Goal: Information Seeking & Learning: Learn about a topic

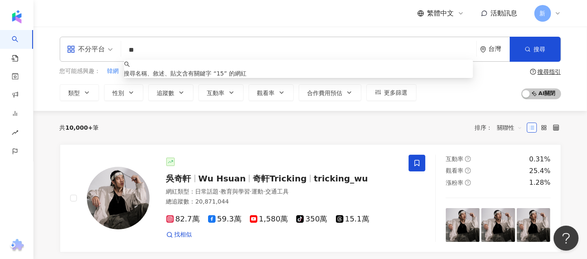
type input "***"
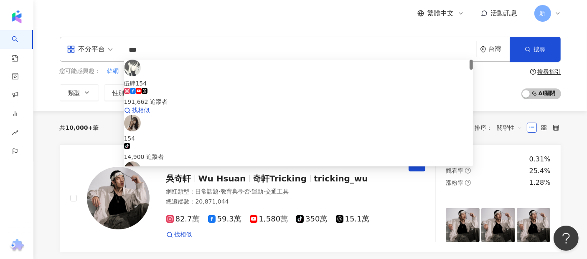
click at [208, 79] on span "伍肆154" at bounding box center [298, 83] width 349 height 9
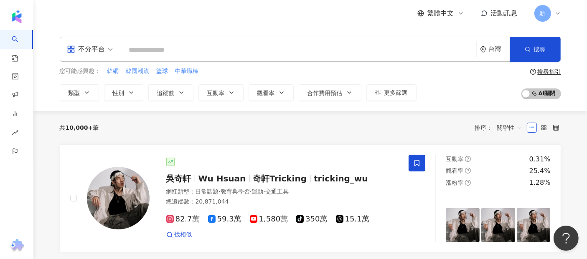
click at [253, 59] on div "不分平台 台灣 搜尋 3e4d7b29-e41e-4a36-ae0e-84cea686a32b 伍肆154 191,662 追蹤者 154 tiktok-ic…" at bounding box center [310, 49] width 501 height 25
click at [238, 46] on input "search" at bounding box center [298, 50] width 348 height 16
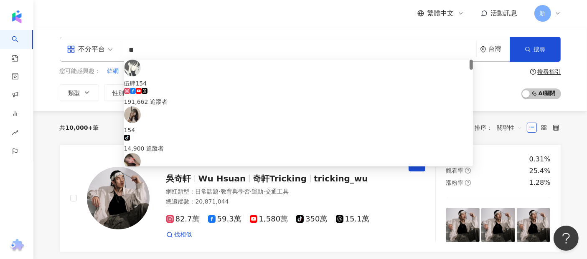
type input "*"
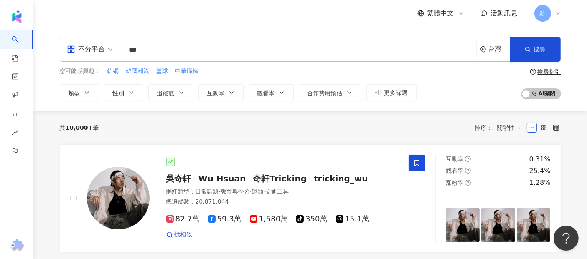
type input "***"
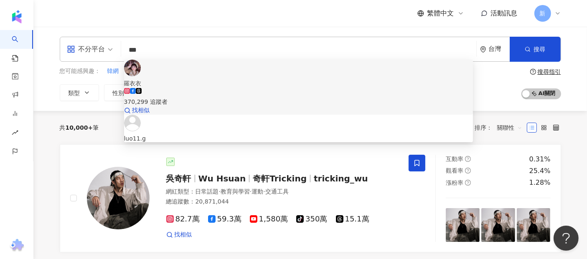
click at [222, 79] on span "羅衣衣" at bounding box center [298, 83] width 349 height 9
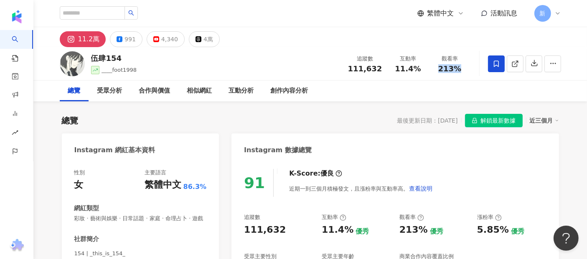
drag, startPoint x: 441, startPoint y: 68, endPoint x: 458, endPoint y: 70, distance: 17.6
click at [458, 70] on span "213%" at bounding box center [449, 69] width 23 height 8
click at [490, 122] on span "解鎖最新數據" at bounding box center [497, 120] width 35 height 13
click at [447, 67] on span "213%" at bounding box center [449, 69] width 23 height 8
drag, startPoint x: 440, startPoint y: 68, endPoint x: 455, endPoint y: 68, distance: 15.1
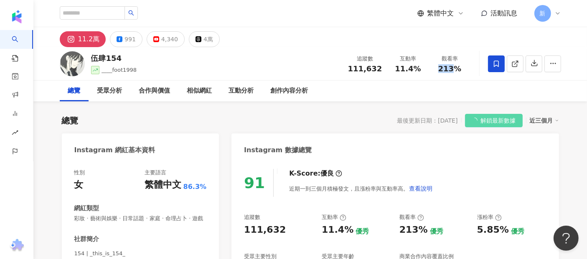
click at [455, 68] on span "213%" at bounding box center [449, 69] width 23 height 8
click at [454, 72] on span "213%" at bounding box center [449, 69] width 23 height 8
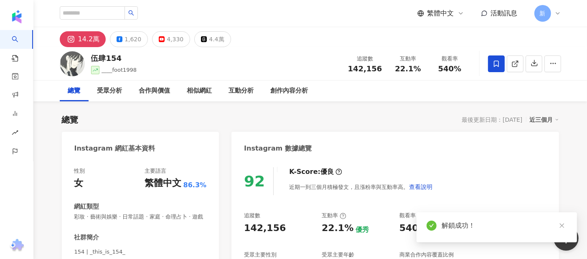
click at [454, 67] on div "540%" at bounding box center [450, 69] width 32 height 8
click at [458, 67] on span "540%" at bounding box center [449, 69] width 23 height 8
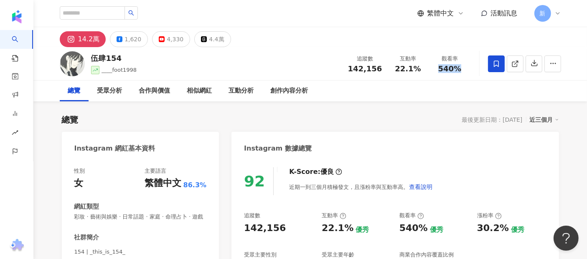
drag, startPoint x: 441, startPoint y: 68, endPoint x: 459, endPoint y: 68, distance: 18.4
click at [459, 68] on span "540%" at bounding box center [449, 69] width 23 height 8
drag, startPoint x: 402, startPoint y: 73, endPoint x: 414, endPoint y: 72, distance: 11.3
click at [413, 73] on div "追蹤數 142,156 互動率 22.1% 觀看率 540%" at bounding box center [407, 63] width 128 height 25
click at [112, 92] on div "受眾分析" at bounding box center [109, 91] width 25 height 10
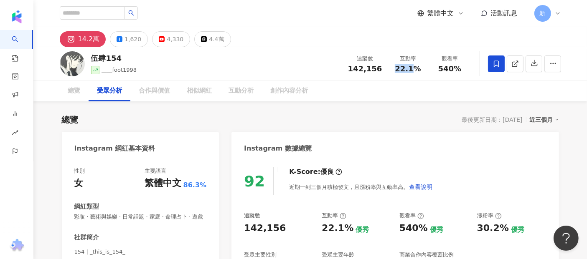
scroll to position [703, 0]
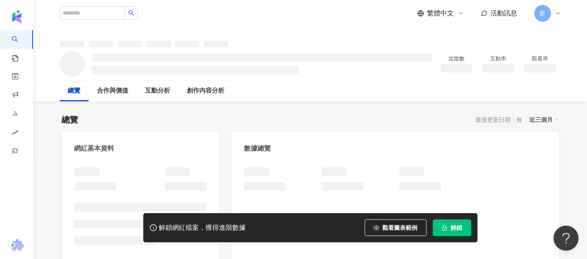
click at [451, 228] on span "解鎖" at bounding box center [456, 228] width 12 height 7
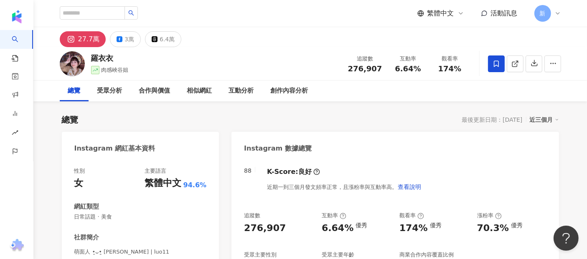
drag, startPoint x: 441, startPoint y: 70, endPoint x: 454, endPoint y: 69, distance: 12.9
click at [458, 68] on span "174%" at bounding box center [449, 69] width 23 height 8
click at [453, 69] on span "174%" at bounding box center [449, 69] width 23 height 8
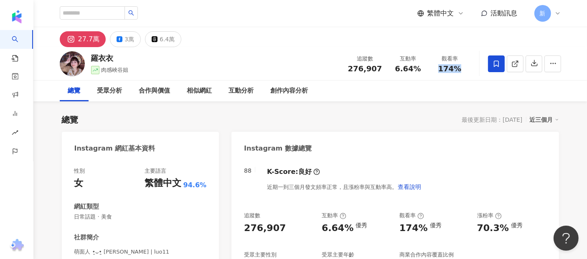
click at [541, 119] on div "近三個月" at bounding box center [543, 119] width 29 height 11
click at [544, 157] on link "近六個月" at bounding box center [547, 153] width 23 height 7
click at [542, 116] on div "近六個月" at bounding box center [543, 119] width 29 height 11
click at [540, 140] on link "近三個月" at bounding box center [547, 137] width 23 height 7
click at [441, 68] on span "153%" at bounding box center [449, 69] width 23 height 8
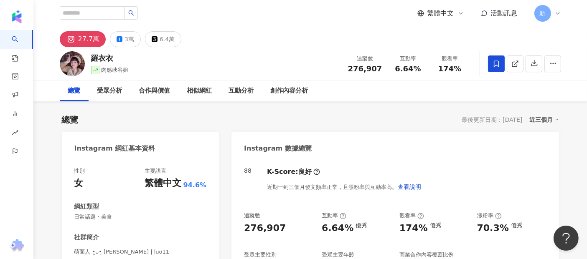
click at [455, 68] on span "174%" at bounding box center [449, 69] width 23 height 8
click at [463, 68] on div "174%" at bounding box center [450, 69] width 32 height 8
click at [445, 68] on span "174%" at bounding box center [449, 69] width 23 height 8
drag, startPoint x: 442, startPoint y: 68, endPoint x: 456, endPoint y: 68, distance: 13.8
click at [456, 68] on span "174%" at bounding box center [449, 69] width 23 height 8
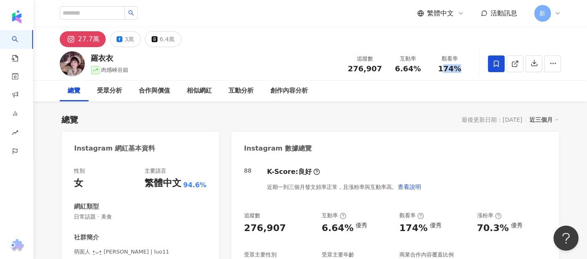
click at [456, 68] on span "174%" at bounding box center [449, 69] width 23 height 8
drag, startPoint x: 395, startPoint y: 68, endPoint x: 418, endPoint y: 66, distance: 23.1
click at [418, 66] on div "6.64%" at bounding box center [408, 69] width 32 height 8
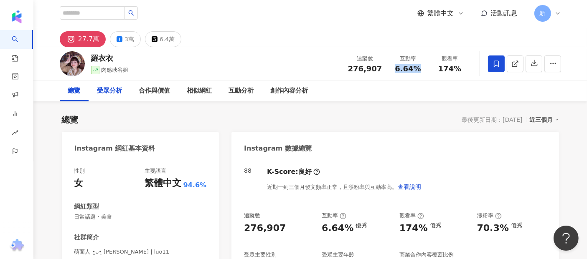
click at [111, 93] on div "受眾分析" at bounding box center [109, 91] width 25 height 10
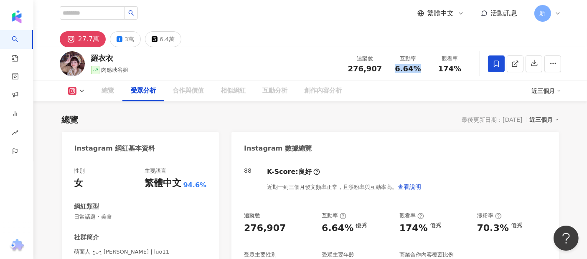
scroll to position [713, 0]
